Goal: Information Seeking & Learning: Compare options

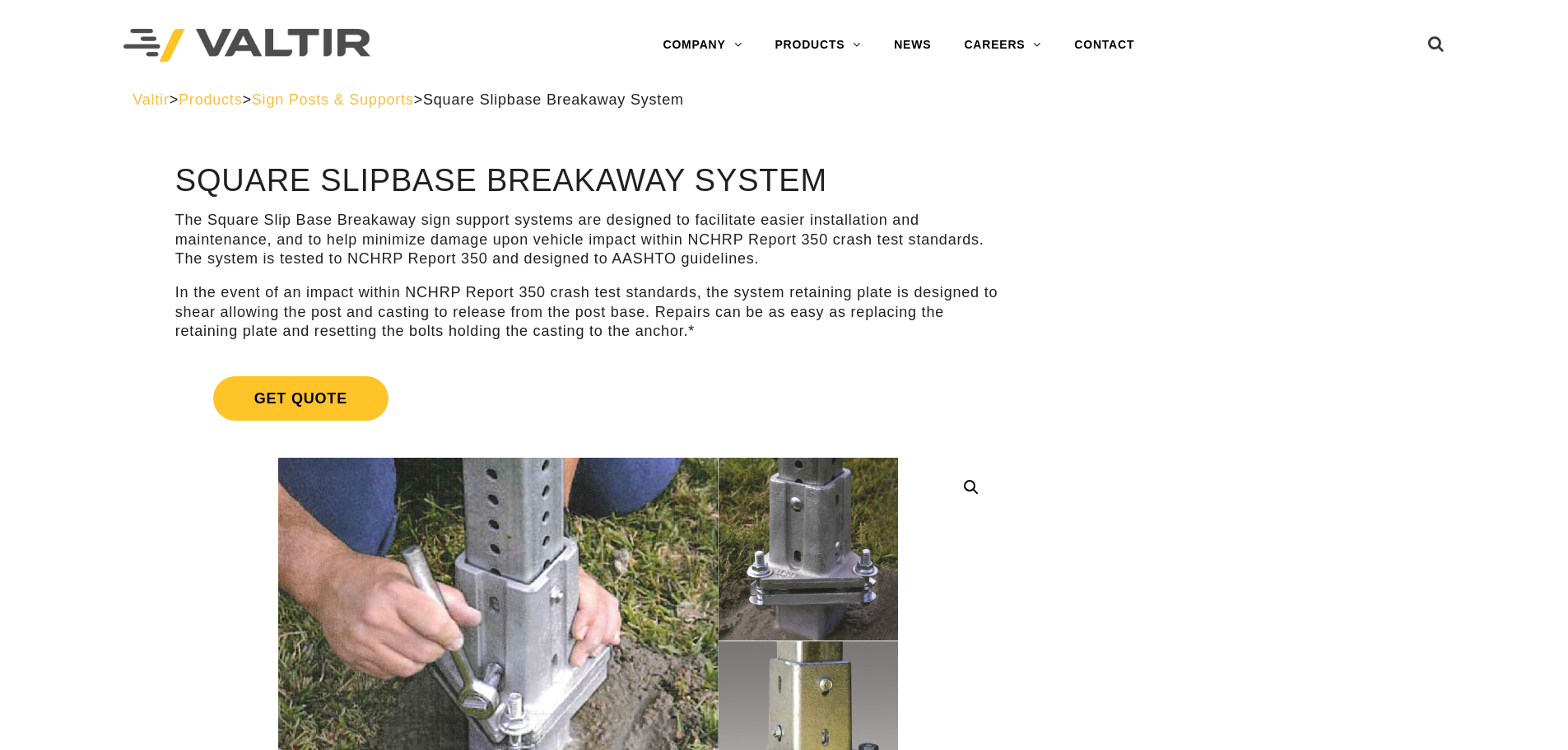
click at [390, 105] on span "Sign Posts & Supports" at bounding box center [333, 99] width 162 height 17
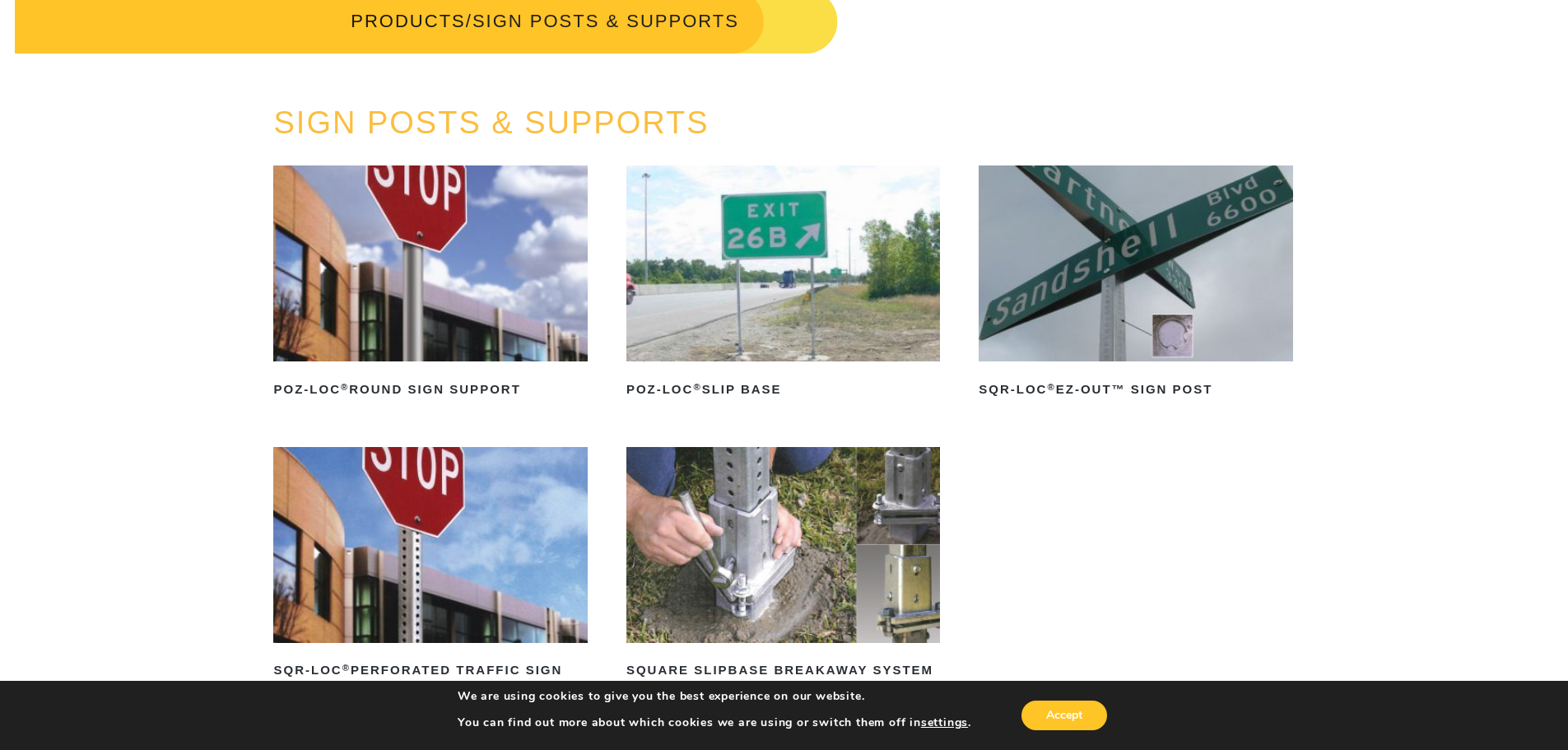
scroll to position [247, 0]
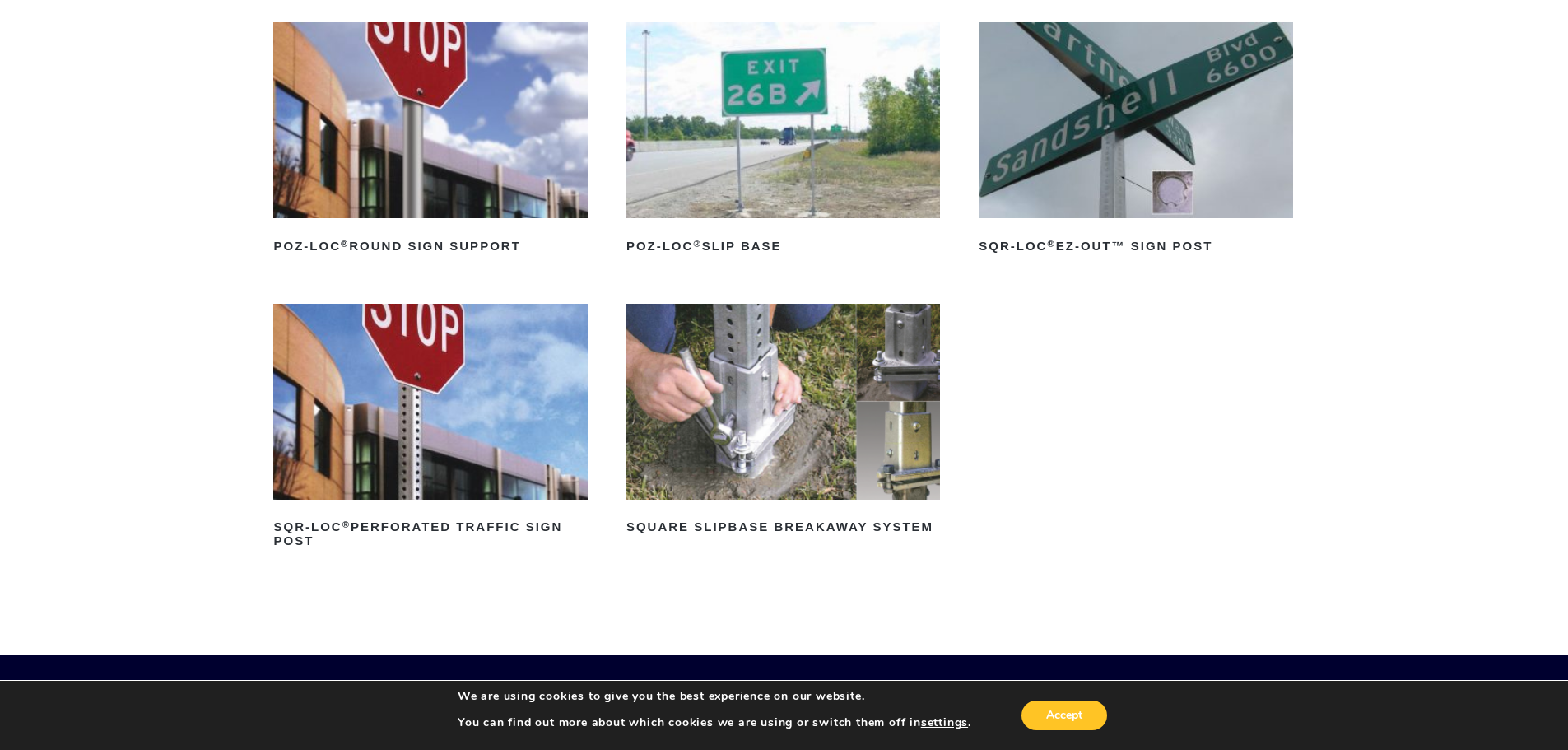
click at [804, 395] on img at bounding box center [783, 401] width 314 height 196
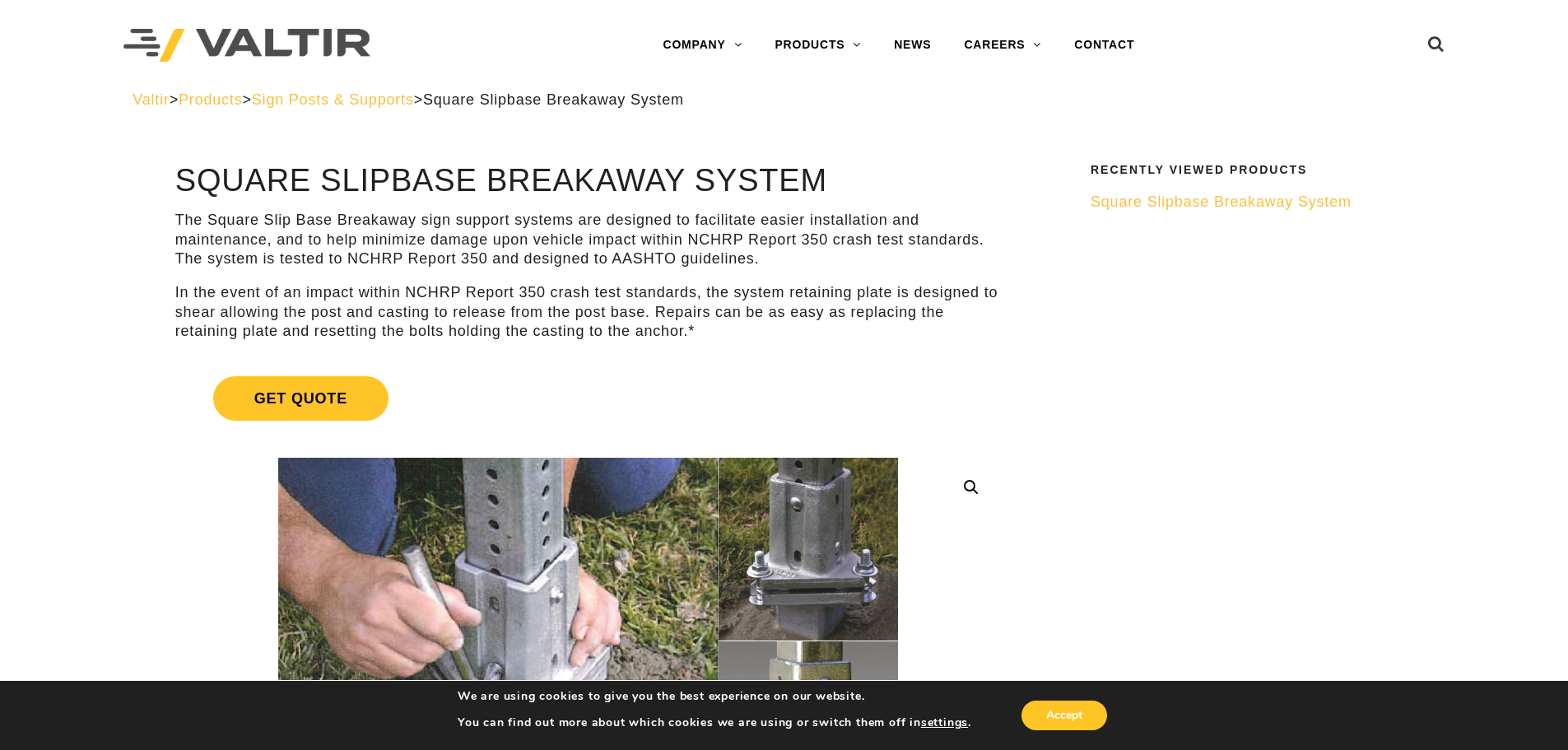
click at [366, 97] on span "Sign Posts & Supports" at bounding box center [333, 99] width 162 height 17
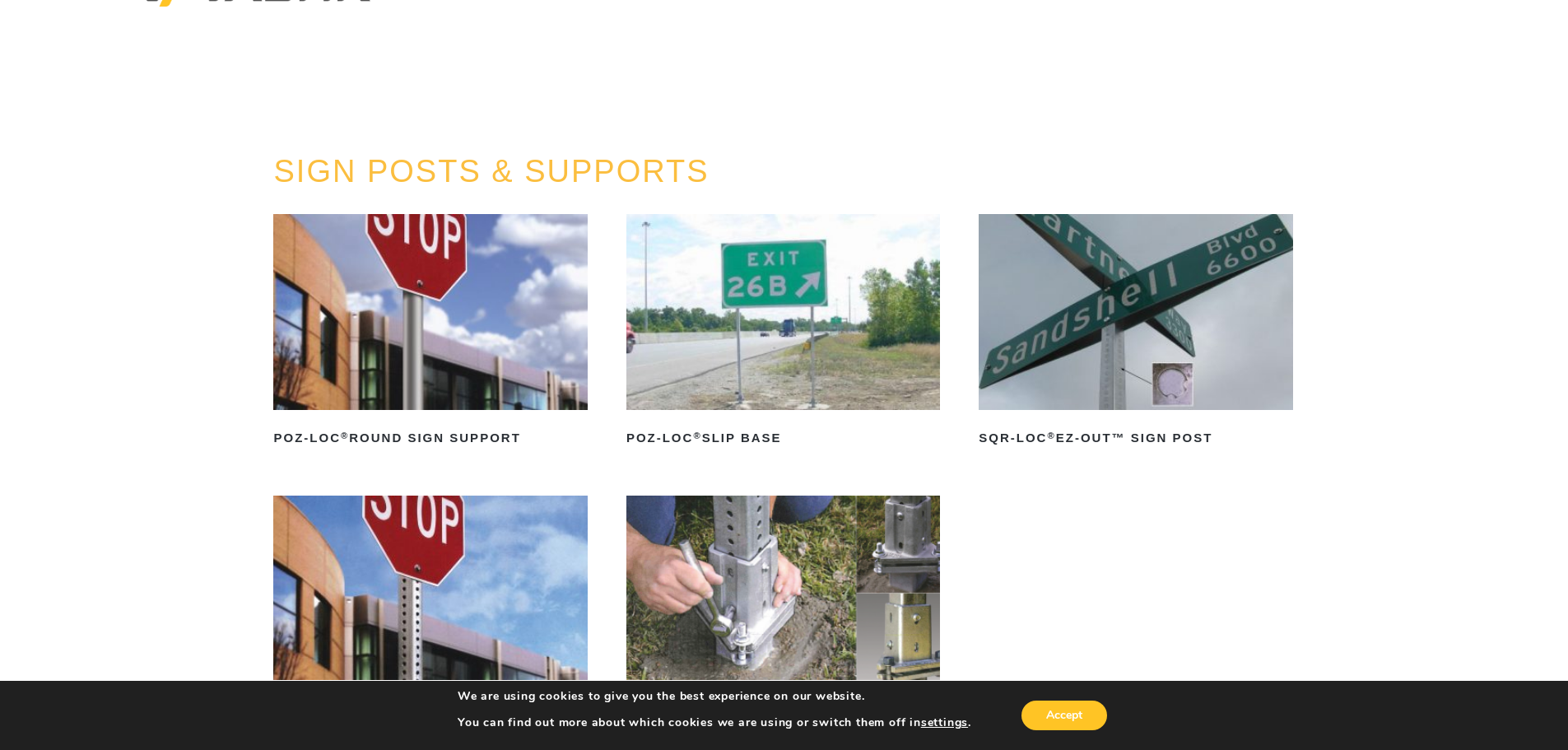
scroll to position [165, 0]
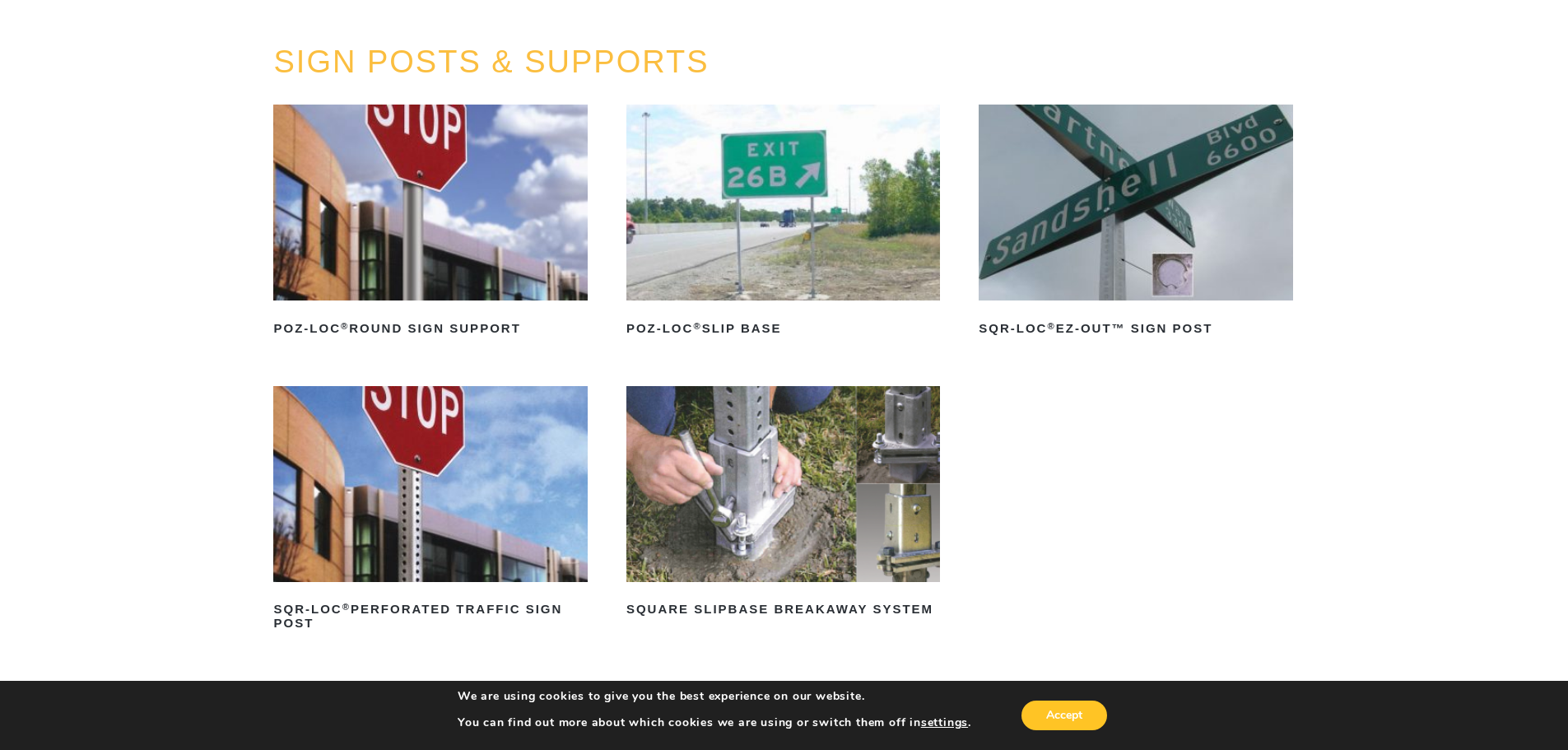
click at [779, 217] on img at bounding box center [783, 202] width 314 height 196
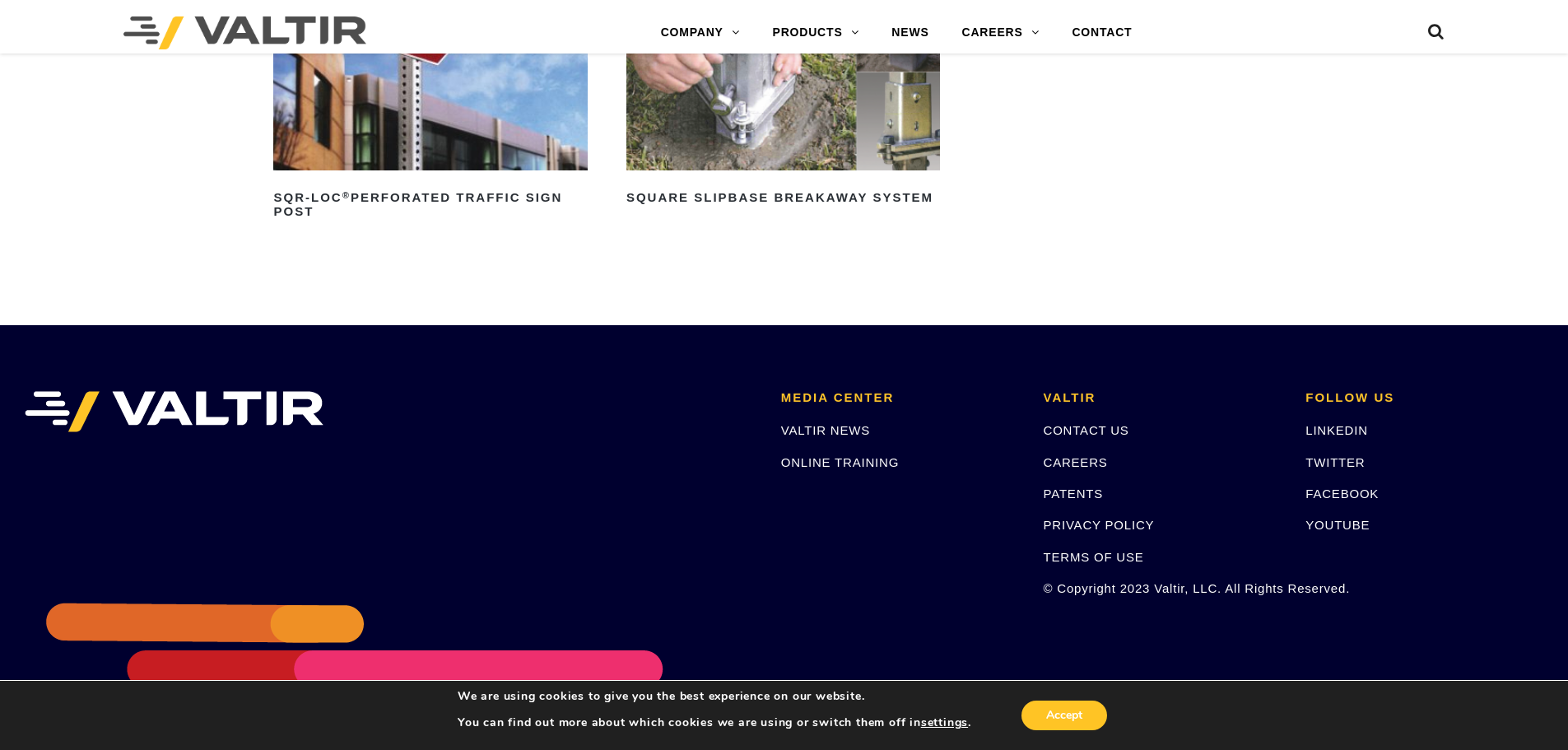
click at [699, 141] on img at bounding box center [783, 72] width 314 height 196
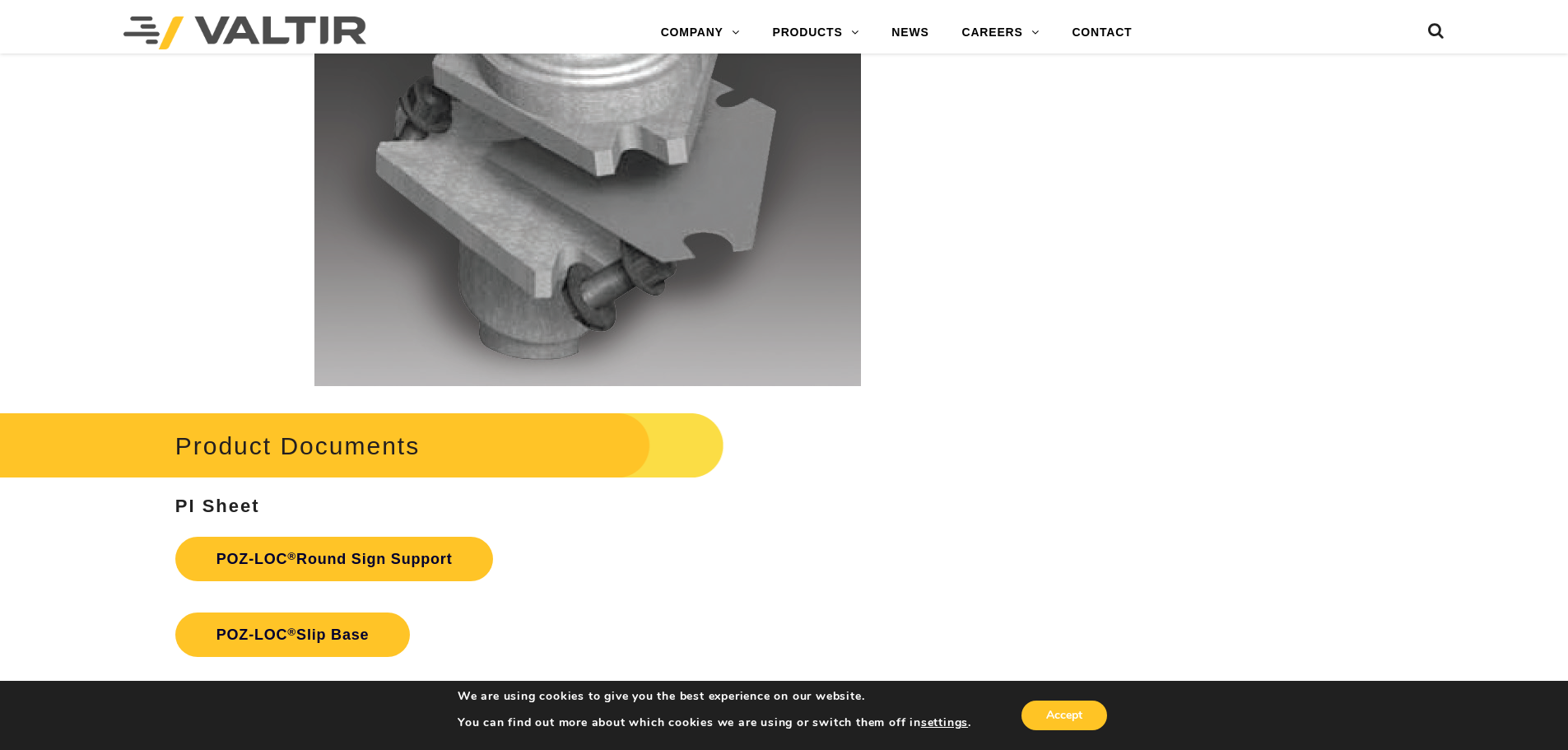
scroll to position [3538, 0]
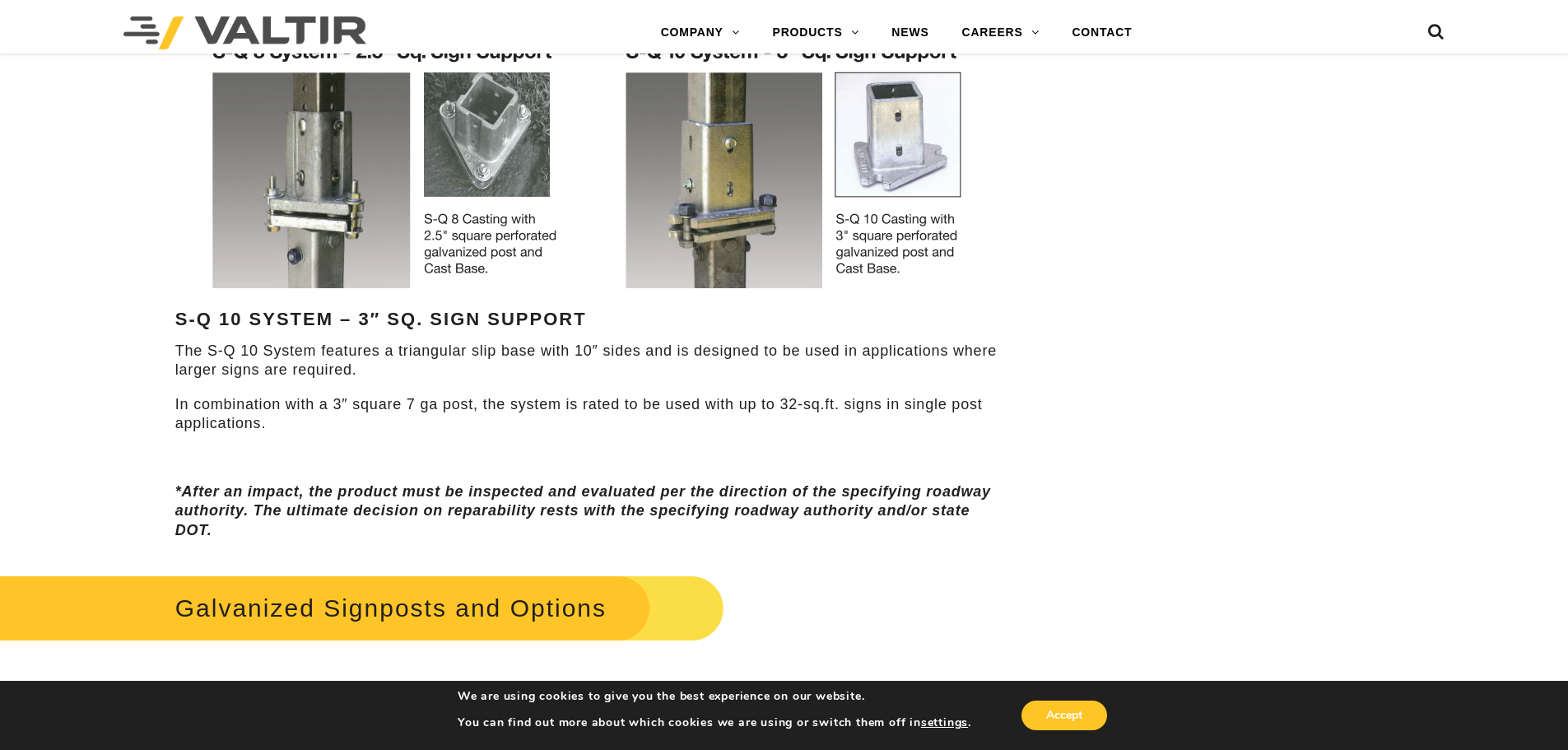
scroll to position [987, 0]
